Goal: Navigation & Orientation: Find specific page/section

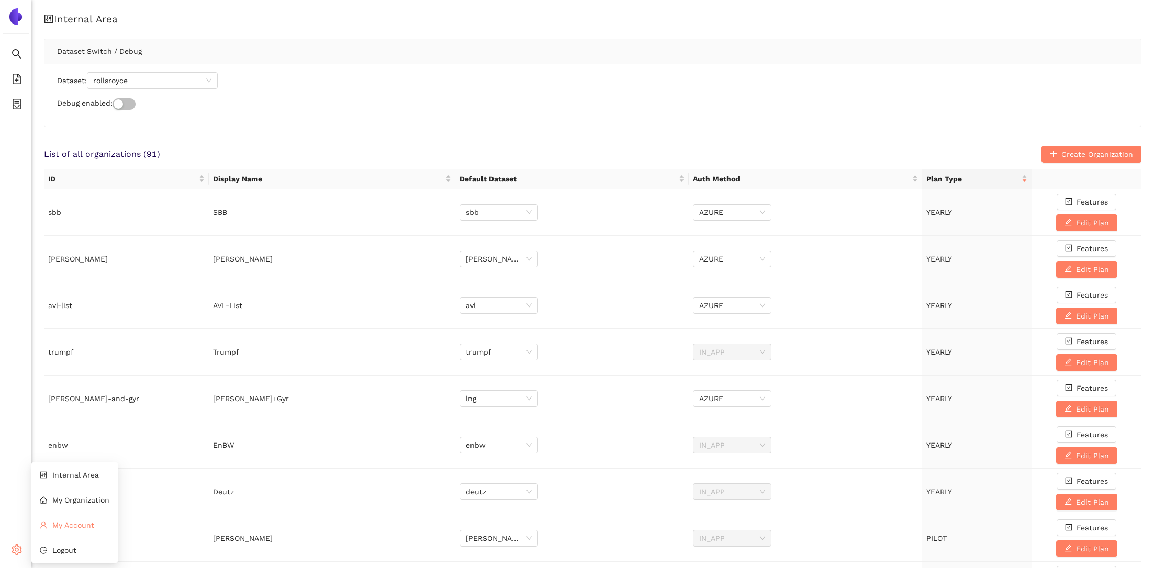
click at [82, 521] on span "My Account" at bounding box center [73, 525] width 42 height 8
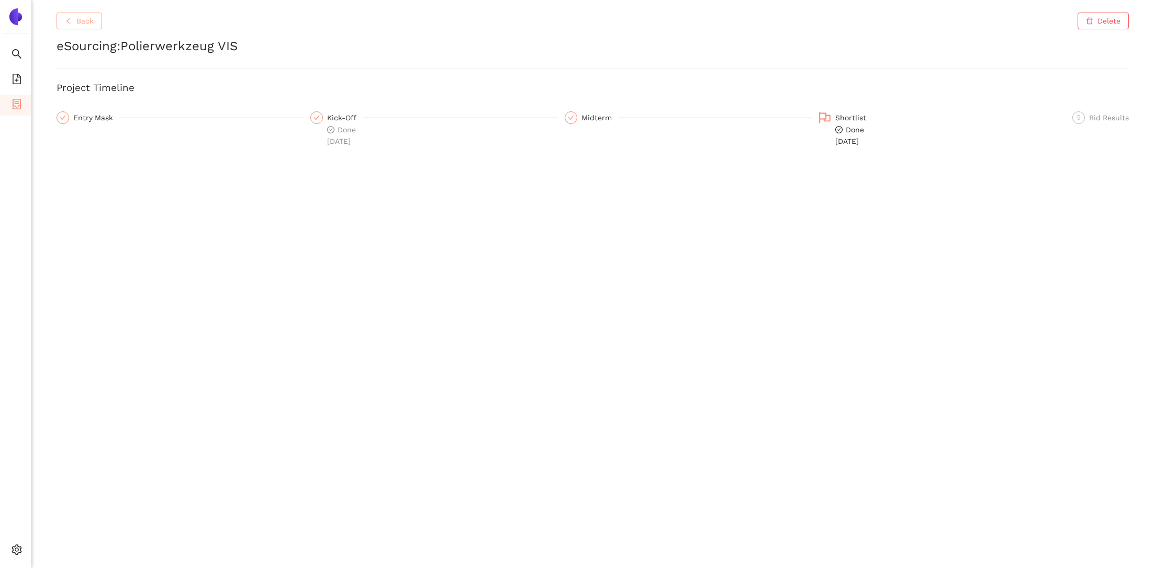
click at [83, 19] on span "Back" at bounding box center [84, 21] width 17 height 12
